Goal: Entertainment & Leisure: Consume media (video, audio)

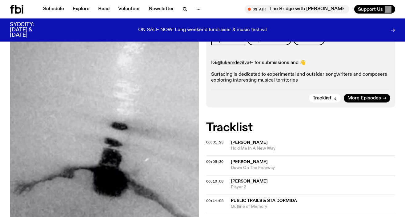
scroll to position [134, 0]
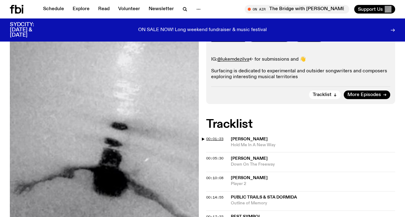
click at [210, 136] on span "00:01:23" at bounding box center [214, 138] width 17 height 5
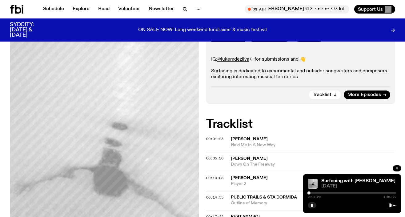
scroll to position [154, 0]
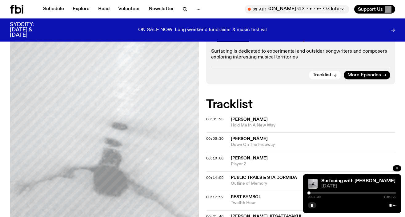
click at [311, 192] on div at bounding box center [352, 192] width 89 height 1
click at [313, 192] on div at bounding box center [352, 192] width 89 height 1
click at [314, 192] on div at bounding box center [313, 193] width 3 height 3
click at [315, 193] on div at bounding box center [314, 193] width 3 height 3
click at [218, 156] on span "00:10:08" at bounding box center [214, 158] width 17 height 5
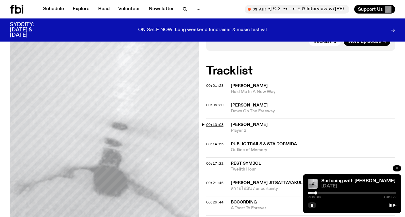
scroll to position [196, 0]
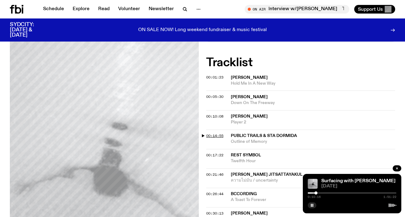
click at [217, 133] on span "00:14:55" at bounding box center [214, 135] width 17 height 5
click at [220, 153] on span "00:17:22" at bounding box center [214, 155] width 17 height 5
click at [217, 133] on span "00:14:55" at bounding box center [214, 135] width 17 height 5
click at [217, 114] on span "00:10:08" at bounding box center [214, 116] width 17 height 5
click at [217, 94] on span "00:05:30" at bounding box center [214, 96] width 17 height 5
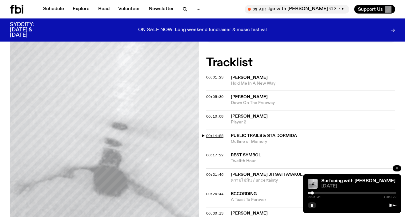
click at [214, 133] on span "00:14:55" at bounding box center [214, 135] width 17 height 5
click at [216, 153] on span "00:17:22" at bounding box center [214, 155] width 17 height 5
click at [216, 172] on span "00:21:46" at bounding box center [214, 174] width 17 height 5
click at [216, 114] on span "00:10:08" at bounding box center [214, 116] width 17 height 5
click at [318, 193] on div at bounding box center [352, 192] width 89 height 1
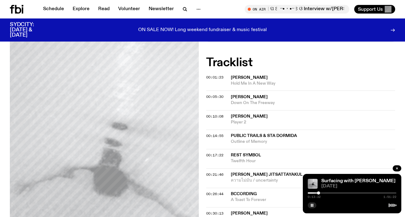
click at [319, 193] on div at bounding box center [318, 193] width 3 height 3
click at [314, 193] on div at bounding box center [274, 192] width 89 height 1
click at [313, 193] on div at bounding box center [314, 193] width 3 height 3
click at [312, 193] on div at bounding box center [311, 193] width 3 height 3
click at [311, 193] on div at bounding box center [310, 193] width 3 height 3
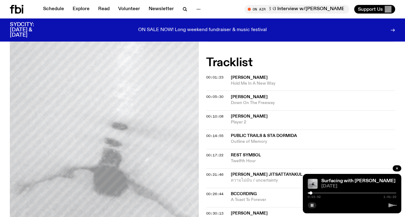
click at [313, 193] on div at bounding box center [352, 192] width 89 height 1
click at [315, 193] on div at bounding box center [352, 192] width 89 height 1
click at [317, 193] on div at bounding box center [352, 192] width 89 height 1
click at [318, 193] on div at bounding box center [352, 192] width 89 height 1
click at [318, 193] on div at bounding box center [318, 193] width 3 height 3
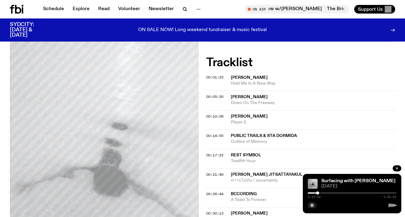
click at [316, 193] on div at bounding box center [273, 192] width 89 height 1
click at [314, 193] on div at bounding box center [314, 193] width 3 height 3
click at [313, 193] on div at bounding box center [314, 193] width 3 height 3
click at [312, 193] on div at bounding box center [311, 193] width 3 height 3
click at [314, 193] on div at bounding box center [352, 192] width 89 height 1
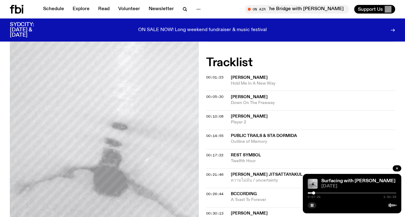
click at [316, 193] on div at bounding box center [352, 192] width 89 height 1
click at [316, 193] on div at bounding box center [315, 193] width 3 height 3
click at [314, 193] on div at bounding box center [271, 192] width 89 height 1
click at [316, 193] on div at bounding box center [352, 192] width 89 height 1
click at [314, 193] on div at bounding box center [314, 193] width 3 height 3
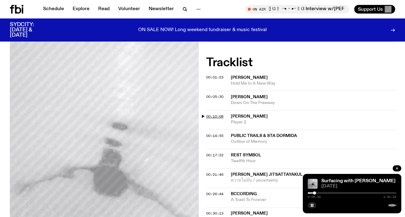
click at [216, 114] on span "00:10:08" at bounding box center [214, 116] width 17 height 5
click at [317, 194] on div at bounding box center [316, 193] width 3 height 3
click at [314, 192] on div at bounding box center [272, 192] width 89 height 1
click at [313, 193] on div at bounding box center [313, 193] width 3 height 3
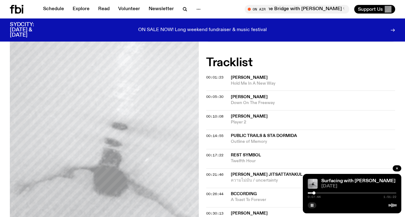
click at [314, 193] on div at bounding box center [314, 193] width 3 height 3
click at [313, 193] on div at bounding box center [313, 193] width 3 height 3
click at [313, 194] on div at bounding box center [313, 193] width 3 height 3
click at [313, 205] on icon "button" at bounding box center [312, 206] width 4 height 4
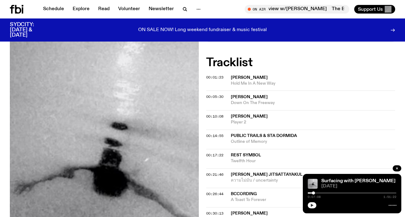
click at [311, 205] on icon "button" at bounding box center [312, 205] width 3 height 3
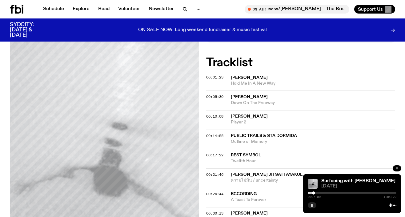
click at [314, 191] on div "0:07:09 1:51:22" at bounding box center [352, 194] width 89 height 7
click at [314, 192] on div at bounding box center [314, 193] width 3 height 3
click at [314, 192] on div at bounding box center [313, 193] width 3 height 3
click at [313, 192] on div at bounding box center [313, 193] width 3 height 3
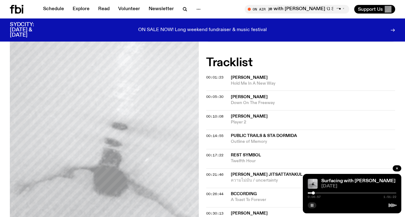
click at [313, 192] on div at bounding box center [313, 193] width 3 height 3
click at [316, 193] on div at bounding box center [352, 192] width 89 height 1
click at [318, 193] on div at bounding box center [352, 192] width 89 height 1
click at [321, 193] on div at bounding box center [352, 192] width 89 height 1
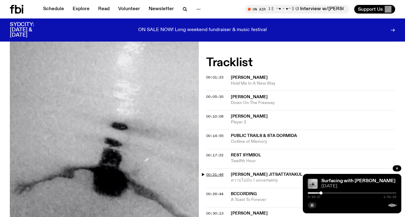
click at [213, 172] on span "00:21:46" at bounding box center [214, 174] width 17 height 5
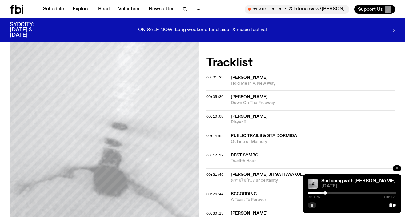
click at [323, 193] on div at bounding box center [280, 192] width 89 height 1
click at [321, 193] on div at bounding box center [322, 193] width 3 height 3
click at [317, 191] on div "0:16:22 1:51:22" at bounding box center [352, 194] width 89 height 7
click at [317, 193] on div at bounding box center [276, 192] width 89 height 1
click at [219, 75] on span "00:01:23" at bounding box center [214, 77] width 17 height 5
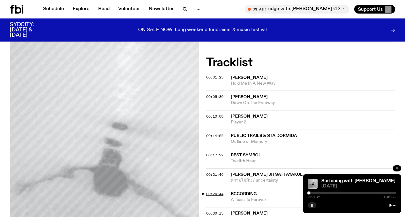
click at [217, 192] on span "00:26:44" at bounding box center [214, 194] width 17 height 5
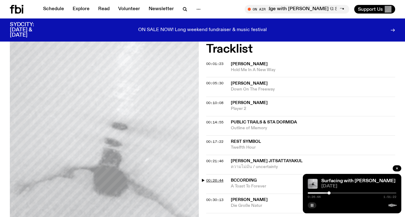
scroll to position [230, 0]
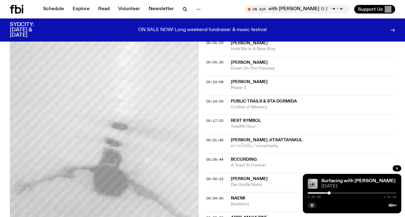
click at [331, 193] on div at bounding box center [352, 192] width 89 height 1
click at [333, 193] on div at bounding box center [352, 192] width 89 height 1
click at [313, 205] on icon "button" at bounding box center [312, 206] width 4 height 4
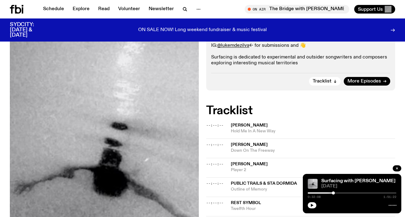
scroll to position [196, 0]
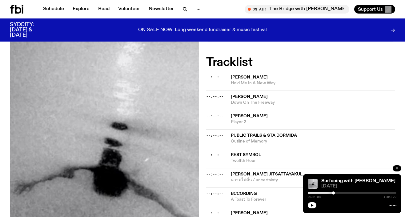
click at [217, 133] on span "--:--:--" at bounding box center [214, 135] width 17 height 5
click at [311, 203] on button "button" at bounding box center [312, 205] width 9 height 6
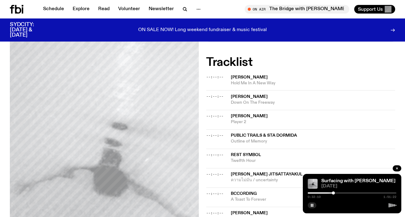
click at [339, 194] on div "0:32:10 1:51:22" at bounding box center [352, 194] width 89 height 7
click at [337, 193] on div at bounding box center [352, 192] width 89 height 1
click at [340, 193] on div at bounding box center [352, 192] width 89 height 1
click at [339, 193] on div at bounding box center [338, 193] width 3 height 3
click at [336, 193] on div at bounding box center [294, 192] width 89 height 1
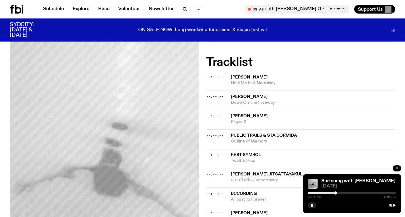
click at [337, 193] on div at bounding box center [352, 192] width 89 height 1
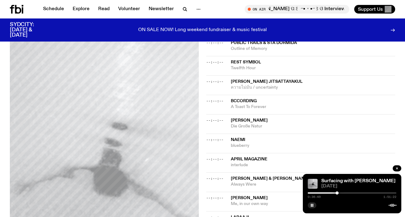
scroll to position [289, 0]
click at [340, 193] on div at bounding box center [352, 192] width 89 height 1
click at [344, 193] on div at bounding box center [352, 192] width 89 height 1
click at [348, 194] on div "0:44:51 1:51:22" at bounding box center [352, 194] width 89 height 7
click at [318, 192] on div at bounding box center [299, 192] width 89 height 1
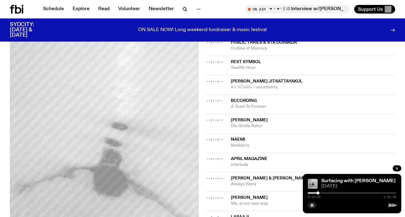
click at [316, 193] on div at bounding box center [273, 192] width 89 height 1
click at [316, 193] on div at bounding box center [315, 193] width 3 height 3
click at [315, 193] on div at bounding box center [315, 193] width 3 height 3
click at [313, 193] on div at bounding box center [313, 193] width 3 height 3
click at [312, 192] on div at bounding box center [313, 193] width 3 height 3
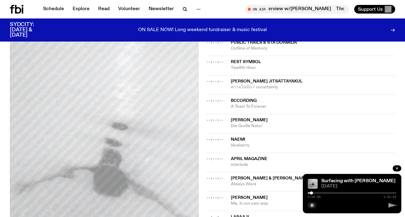
click at [313, 194] on div "0:04:40 1:51:22" at bounding box center [352, 194] width 89 height 7
click at [314, 193] on div at bounding box center [352, 192] width 89 height 1
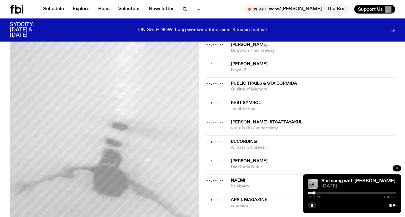
scroll to position [231, 0]
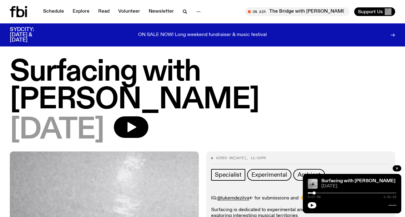
click at [325, 195] on div "0:07:59 1:51:22" at bounding box center [352, 194] width 89 height 7
click at [316, 201] on div at bounding box center [352, 204] width 89 height 7
click at [314, 204] on icon "button" at bounding box center [312, 206] width 4 height 4
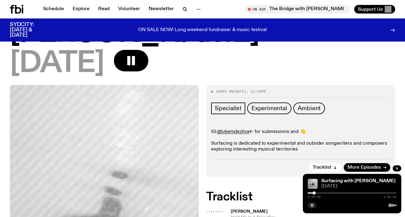
scroll to position [61, 0]
click at [325, 194] on div "0:08:00 1:51:22" at bounding box center [352, 194] width 89 height 7
click at [325, 194] on div "0:08:01 1:51:22" at bounding box center [352, 194] width 89 height 7
click at [326, 192] on div at bounding box center [352, 192] width 89 height 1
click at [332, 192] on div at bounding box center [352, 192] width 89 height 1
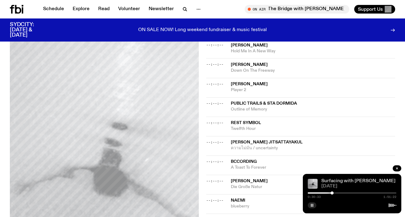
scroll to position [257, 0]
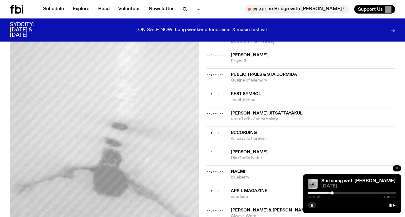
click at [337, 193] on div at bounding box center [352, 192] width 89 height 1
click at [341, 193] on div at bounding box center [352, 192] width 89 height 1
click at [344, 193] on div at bounding box center [352, 192] width 89 height 1
click at [347, 193] on div at bounding box center [352, 192] width 89 height 1
click at [349, 193] on div at bounding box center [352, 192] width 89 height 1
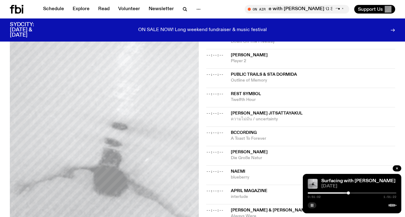
click at [352, 193] on div at bounding box center [352, 192] width 89 height 1
click at [355, 193] on div at bounding box center [352, 192] width 89 height 1
click at [357, 193] on div at bounding box center [352, 192] width 89 height 1
click at [357, 193] on div at bounding box center [356, 193] width 3 height 3
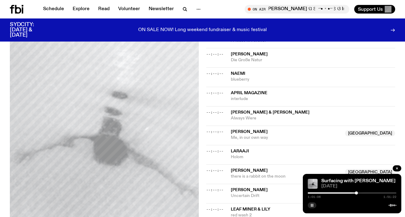
scroll to position [362, 0]
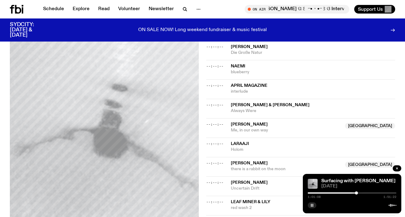
click at [355, 192] on div at bounding box center [356, 193] width 3 height 3
click at [354, 193] on div at bounding box center [355, 193] width 3 height 3
click at [353, 193] on div at bounding box center [354, 193] width 3 height 3
click at [357, 193] on div at bounding box center [352, 192] width 89 height 1
click at [359, 193] on div at bounding box center [352, 192] width 89 height 1
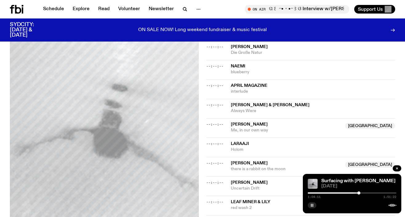
click at [363, 193] on div at bounding box center [352, 192] width 89 height 1
click at [366, 193] on div at bounding box center [352, 192] width 89 height 1
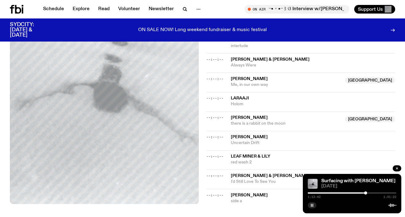
scroll to position [418, 0]
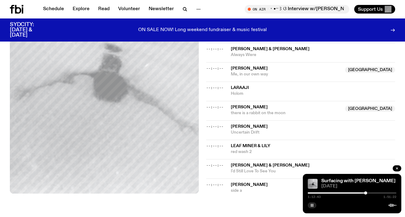
click at [368, 193] on div at bounding box center [352, 192] width 89 height 1
click at [369, 193] on div at bounding box center [352, 192] width 89 height 1
click at [371, 193] on div at bounding box center [352, 192] width 89 height 1
click at [373, 193] on div at bounding box center [352, 192] width 89 height 1
click at [375, 193] on div at bounding box center [352, 192] width 89 height 1
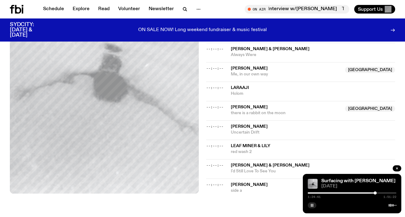
click at [375, 193] on div at bounding box center [375, 193] width 3 height 3
click at [378, 193] on div at bounding box center [352, 192] width 89 height 1
click at [380, 193] on div at bounding box center [352, 192] width 89 height 1
click at [382, 193] on div at bounding box center [352, 192] width 89 height 1
click at [384, 193] on div at bounding box center [352, 192] width 89 height 1
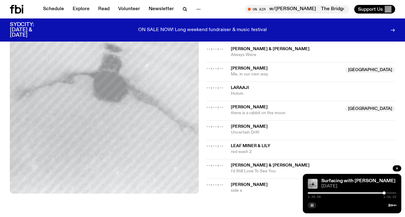
click at [386, 193] on div at bounding box center [384, 193] width 3 height 3
click at [388, 193] on div at bounding box center [352, 192] width 89 height 1
click at [389, 193] on div at bounding box center [352, 192] width 89 height 1
click at [392, 193] on div at bounding box center [352, 192] width 89 height 1
click at [395, 193] on div at bounding box center [352, 192] width 89 height 1
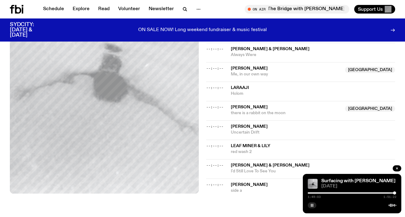
click at [391, 194] on div "1:49:03 1:51:22" at bounding box center [352, 194] width 89 height 7
click at [311, 193] on div at bounding box center [350, 192] width 89 height 1
click at [313, 207] on button "button" at bounding box center [312, 205] width 9 height 6
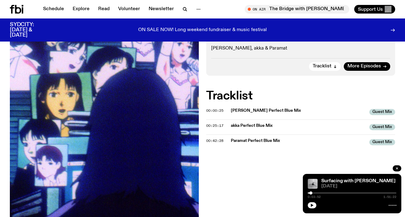
scroll to position [127, 0]
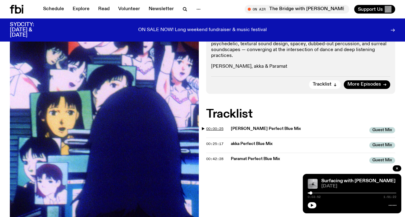
click at [216, 128] on span "00:00:25" at bounding box center [214, 128] width 17 height 5
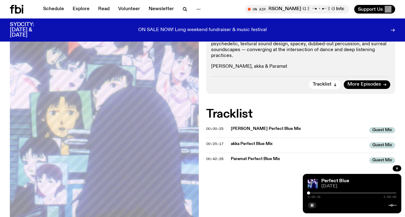
click at [381, 193] on div at bounding box center [352, 192] width 89 height 1
click at [385, 193] on div at bounding box center [352, 192] width 89 height 1
click at [391, 193] on div at bounding box center [352, 192] width 89 height 1
click at [352, 194] on div "0:56:16 1:00:00" at bounding box center [352, 194] width 89 height 7
click at [351, 193] on div at bounding box center [346, 192] width 89 height 1
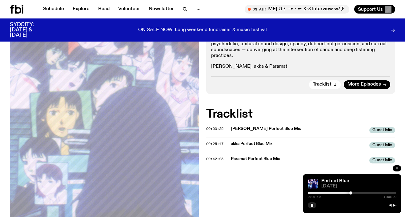
click at [366, 192] on div at bounding box center [352, 192] width 89 height 1
click at [312, 205] on icon "button" at bounding box center [312, 206] width 4 height 4
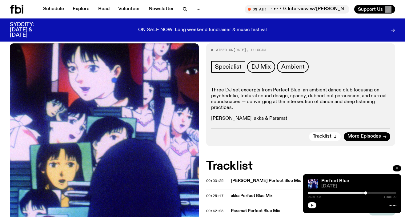
scroll to position [87, 0]
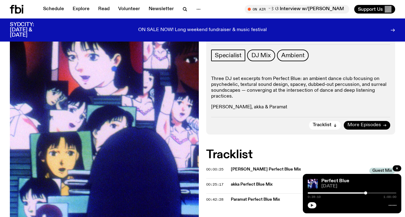
click at [386, 127] on link "More Episodes" at bounding box center [367, 125] width 46 height 9
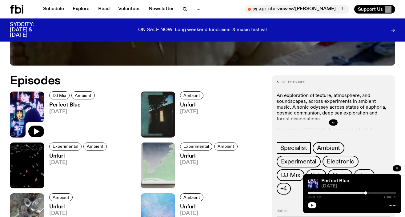
scroll to position [240, 0]
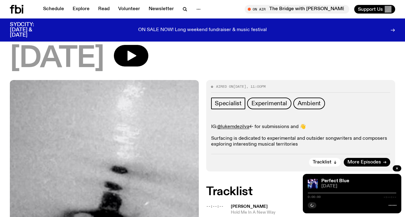
scroll to position [42, 0]
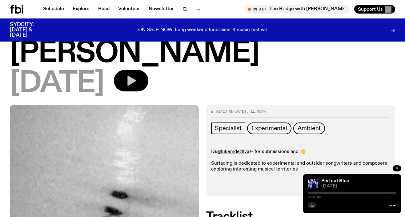
click at [137, 75] on icon "button" at bounding box center [131, 81] width 12 height 12
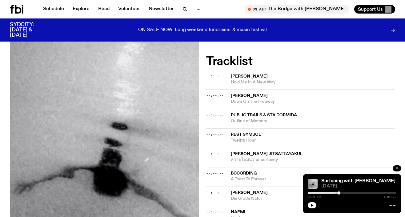
scroll to position [196, 0]
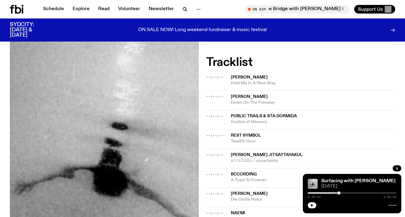
click at [311, 205] on icon "button" at bounding box center [312, 206] width 4 height 4
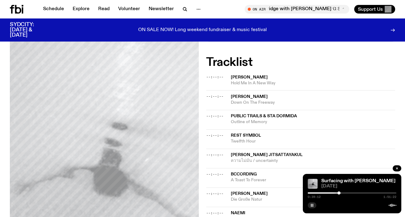
click at [316, 193] on div at bounding box center [294, 192] width 89 height 1
click at [319, 193] on div at bounding box center [352, 192] width 89 height 1
click at [323, 193] on div at bounding box center [352, 192] width 89 height 1
click at [326, 192] on div at bounding box center [352, 192] width 89 height 1
click at [329, 192] on div at bounding box center [352, 192] width 89 height 1
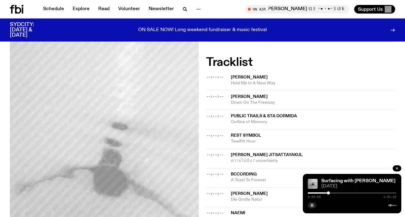
click at [328, 192] on div at bounding box center [328, 193] width 3 height 3
click at [332, 192] on div at bounding box center [352, 192] width 89 height 1
click at [334, 192] on div at bounding box center [352, 192] width 89 height 1
click at [337, 192] on div at bounding box center [352, 192] width 89 height 1
click at [335, 192] on div at bounding box center [292, 192] width 89 height 1
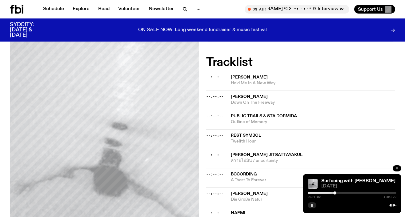
click at [333, 192] on div at bounding box center [290, 192] width 89 height 1
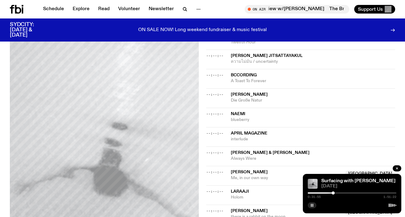
scroll to position [296, 0]
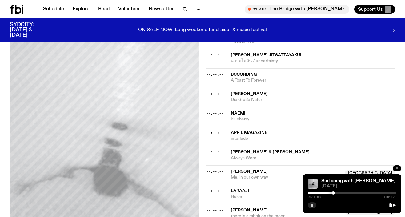
click at [335, 193] on div at bounding box center [352, 192] width 89 height 1
click at [337, 193] on div at bounding box center [352, 192] width 89 height 1
click at [341, 193] on div at bounding box center [352, 192] width 89 height 1
click at [344, 193] on div at bounding box center [352, 192] width 89 height 1
click at [347, 193] on div at bounding box center [352, 192] width 89 height 1
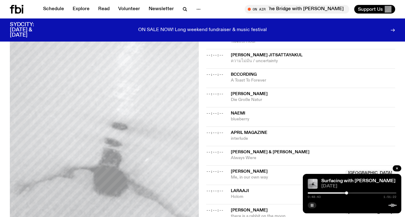
click at [350, 193] on div at bounding box center [352, 192] width 89 height 1
click at [355, 192] on div at bounding box center [352, 192] width 89 height 1
click at [360, 192] on div at bounding box center [352, 192] width 89 height 1
click at [365, 192] on div at bounding box center [352, 192] width 89 height 1
click at [370, 192] on div at bounding box center [352, 192] width 89 height 1
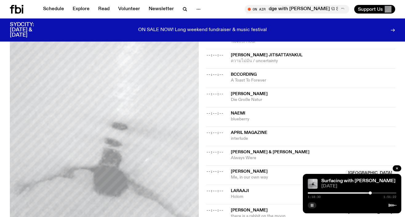
click at [375, 192] on div at bounding box center [352, 192] width 89 height 1
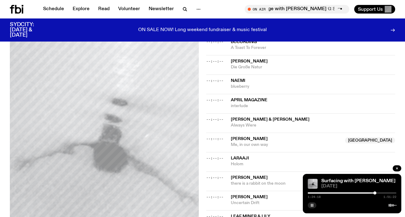
scroll to position [381, 0]
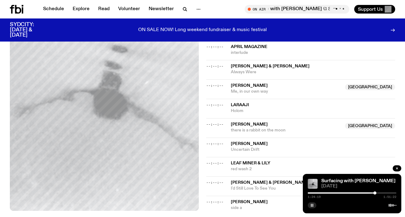
click at [382, 193] on div at bounding box center [352, 192] width 89 height 1
click at [386, 193] on div at bounding box center [352, 192] width 89 height 1
click at [392, 192] on div at bounding box center [352, 192] width 89 height 1
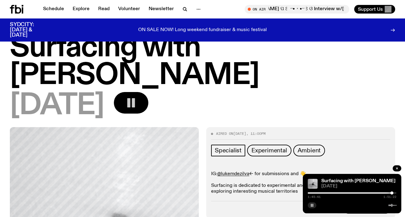
scroll to position [19, 0]
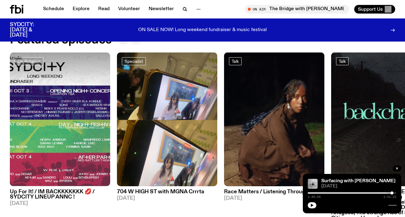
scroll to position [266, 0]
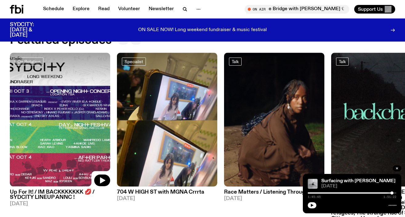
click at [49, 178] on img at bounding box center [60, 120] width 100 height 134
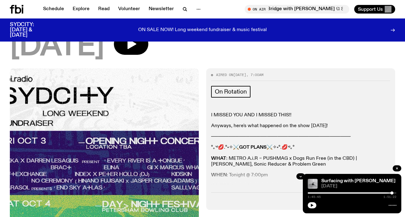
scroll to position [123, 0]
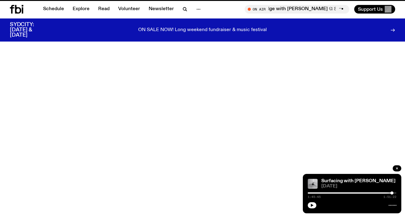
scroll to position [266, 0]
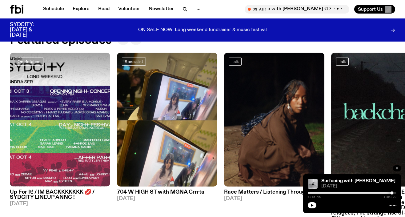
click at [134, 39] on icon "button" at bounding box center [136, 40] width 4 height 4
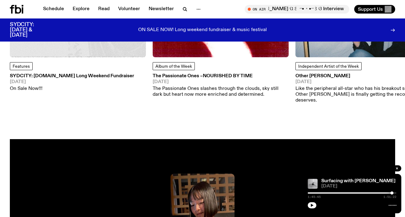
scroll to position [555, 0]
